Goal: Information Seeking & Learning: Learn about a topic

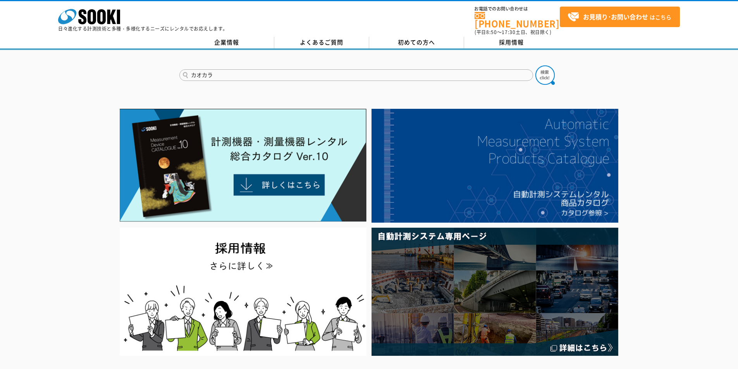
type input "カオカラ"
click at [535, 65] on button at bounding box center [544, 74] width 19 height 19
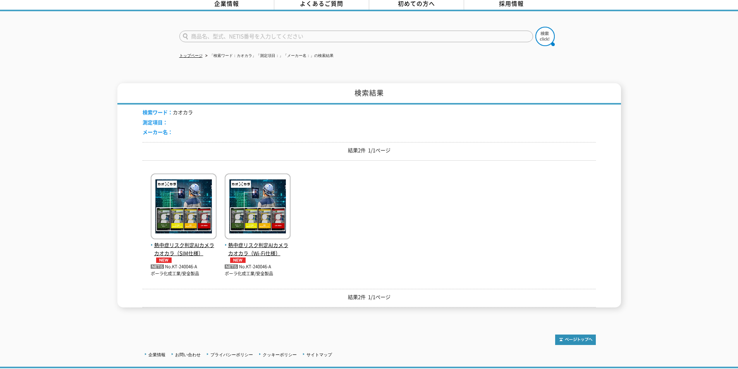
scroll to position [77, 0]
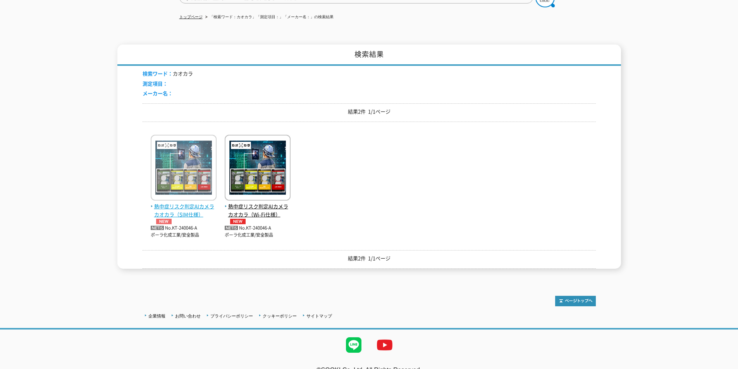
click at [189, 207] on span "熱中症リスク判定AIカメラ カオカラ（SIM仕様）" at bounding box center [184, 214] width 66 height 22
click at [189, 184] on img at bounding box center [184, 169] width 66 height 68
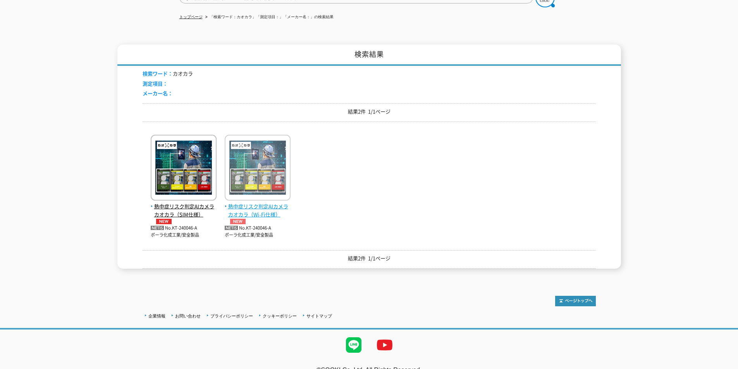
scroll to position [0, 0]
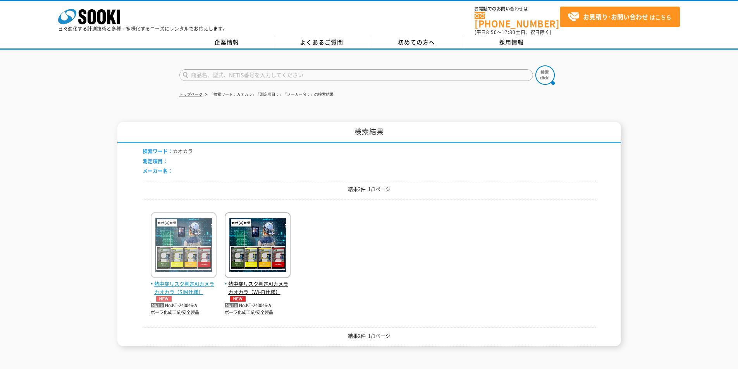
click at [196, 252] on img at bounding box center [184, 246] width 66 height 68
click at [194, 282] on span "熱中症リスク判定AIカメラ カオカラ（SIM仕様）" at bounding box center [184, 291] width 66 height 22
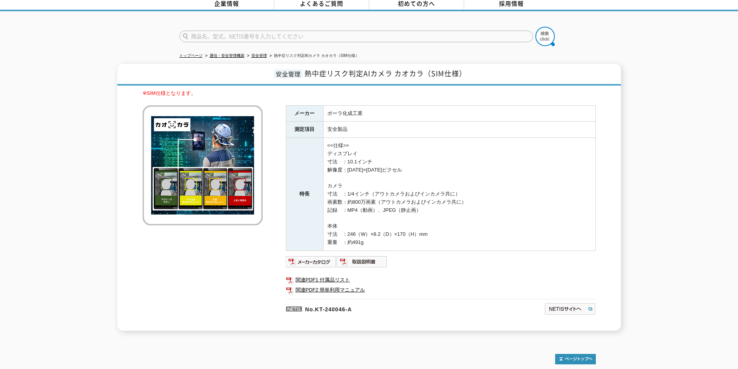
scroll to position [75, 0]
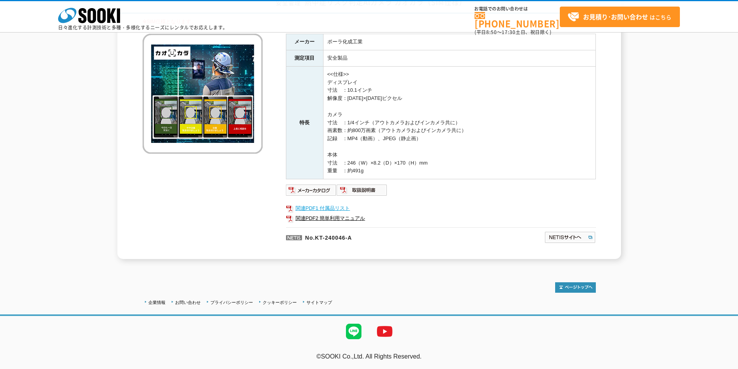
click at [347, 207] on link "関連PDF1 付属品リスト" at bounding box center [441, 208] width 310 height 10
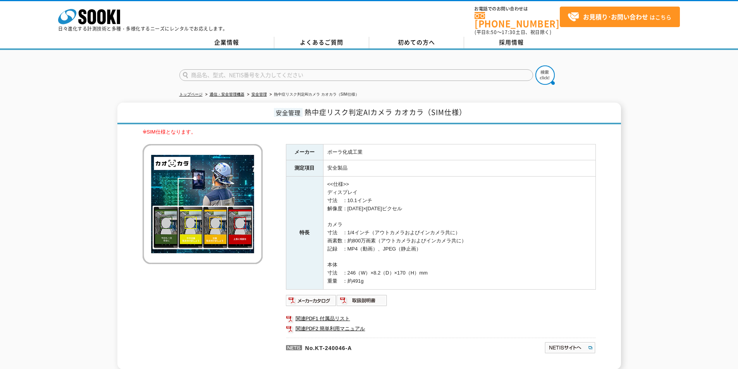
scroll to position [39, 0]
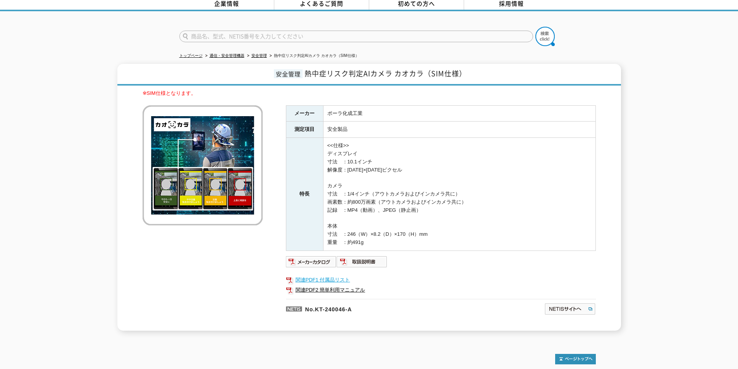
click at [323, 276] on link "関連PDF1 付属品リスト" at bounding box center [441, 280] width 310 height 10
